Goal: Task Accomplishment & Management: Manage account settings

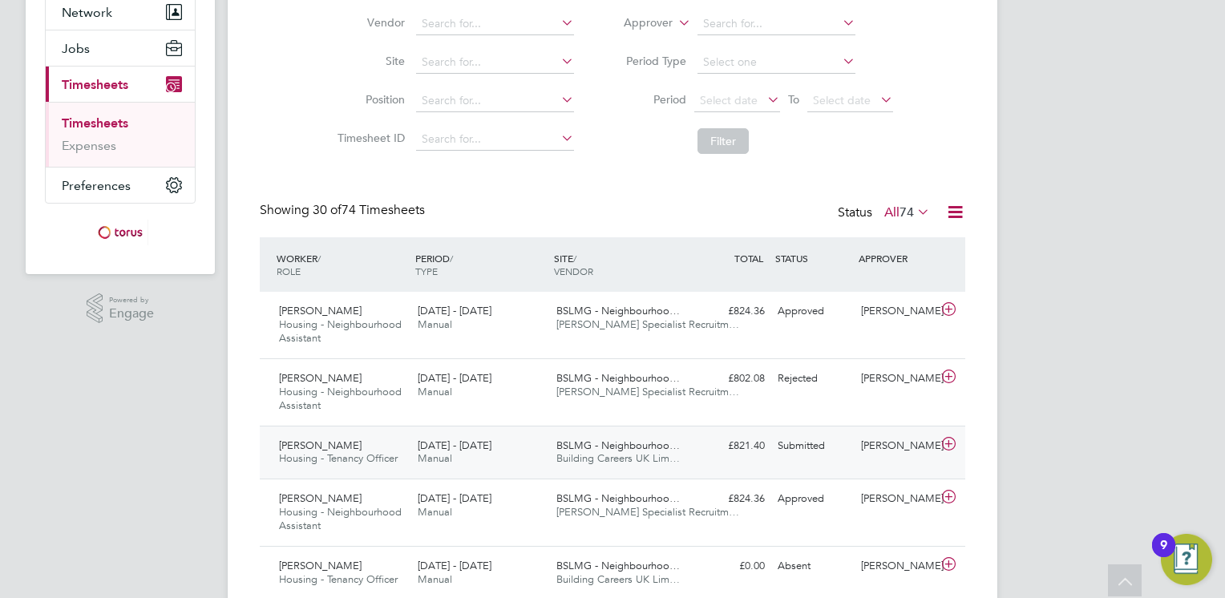
click at [947, 442] on icon at bounding box center [949, 444] width 20 height 13
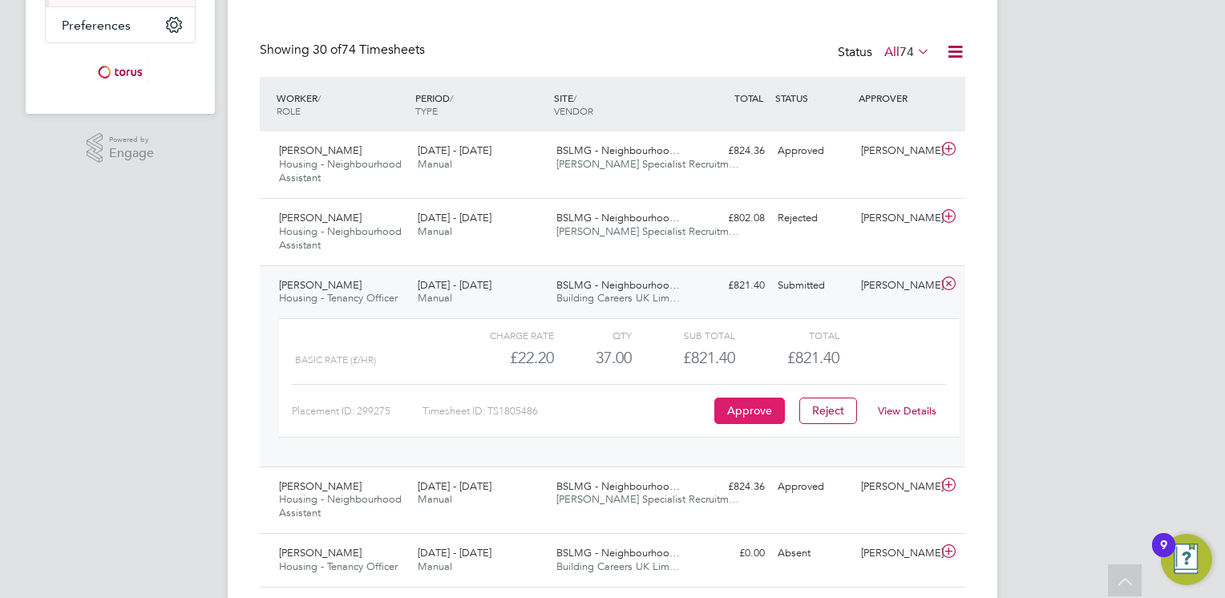
click at [741, 410] on button "Approve" at bounding box center [749, 411] width 71 height 26
click at [757, 410] on button "Approve" at bounding box center [749, 411] width 71 height 26
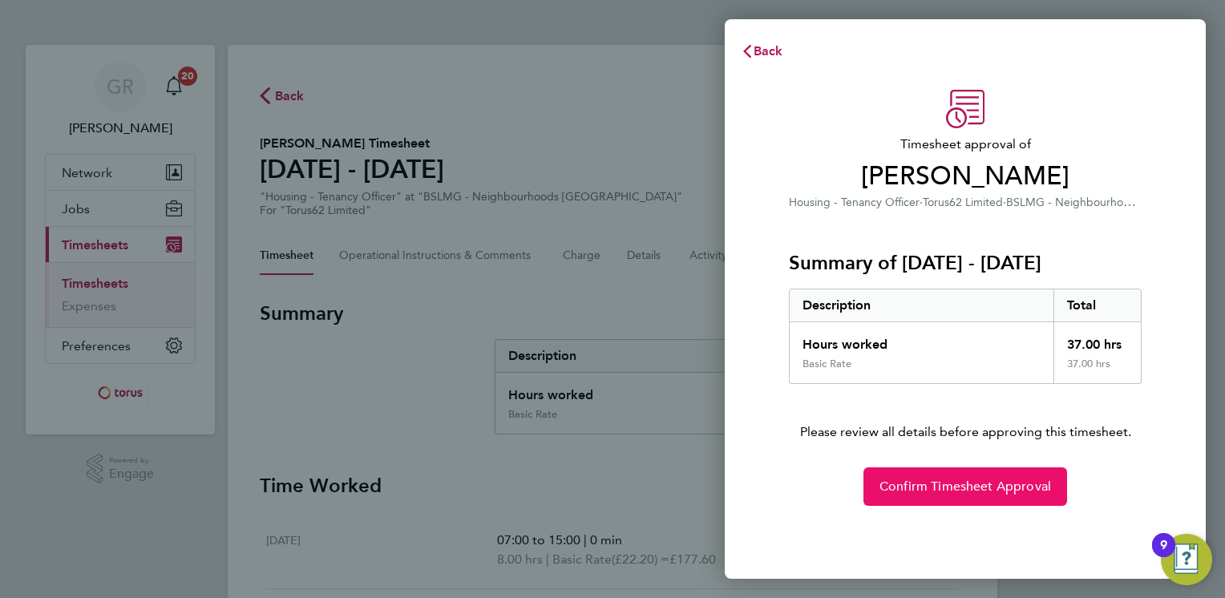
click at [946, 487] on span "Confirm Timesheet Approval" at bounding box center [965, 487] width 172 height 16
click at [978, 487] on span "Confirm Timesheet Approval" at bounding box center [965, 487] width 172 height 16
